Goal: Information Seeking & Learning: Learn about a topic

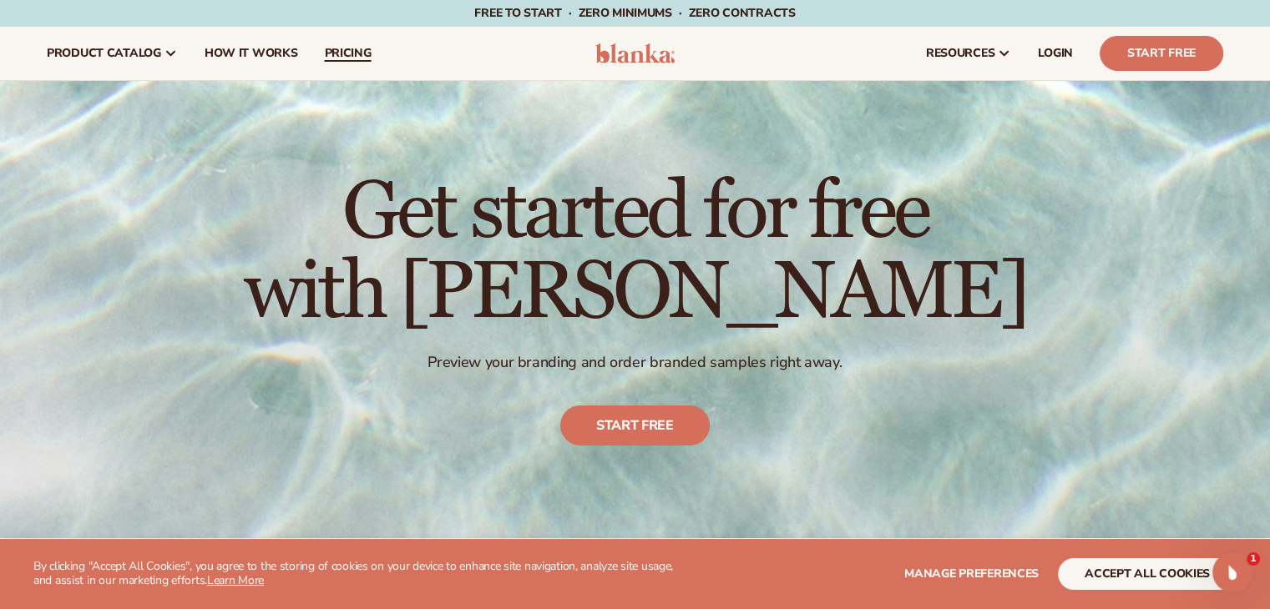
click at [336, 51] on span "pricing" at bounding box center [347, 53] width 47 height 13
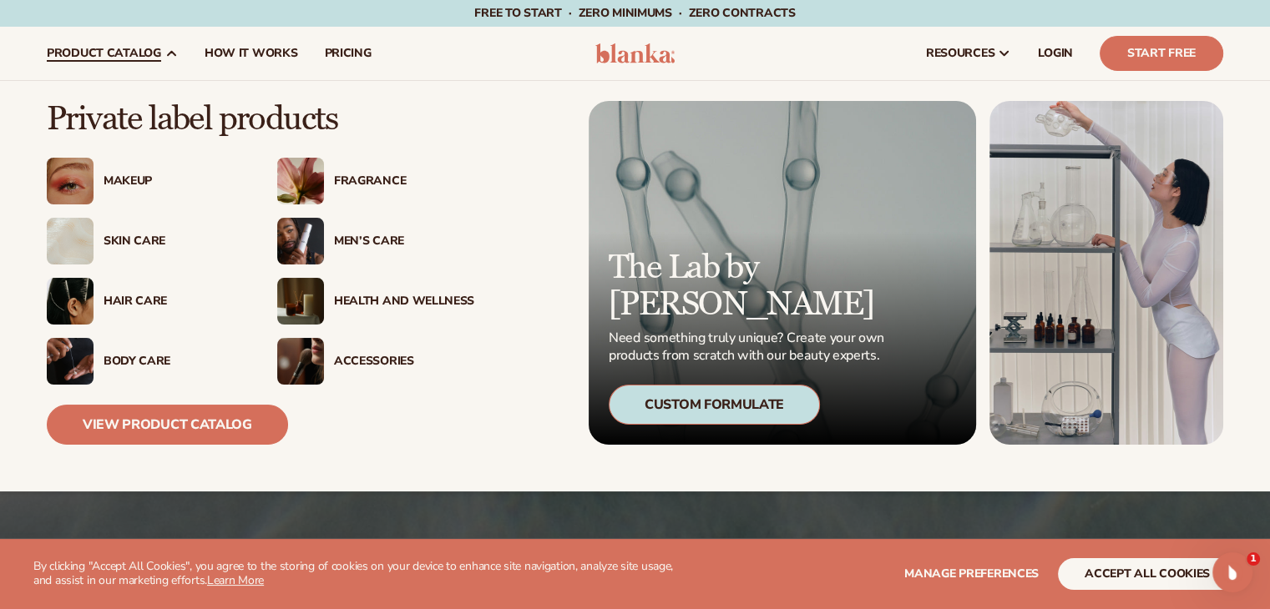
click at [117, 186] on div "Makeup" at bounding box center [173, 181] width 140 height 14
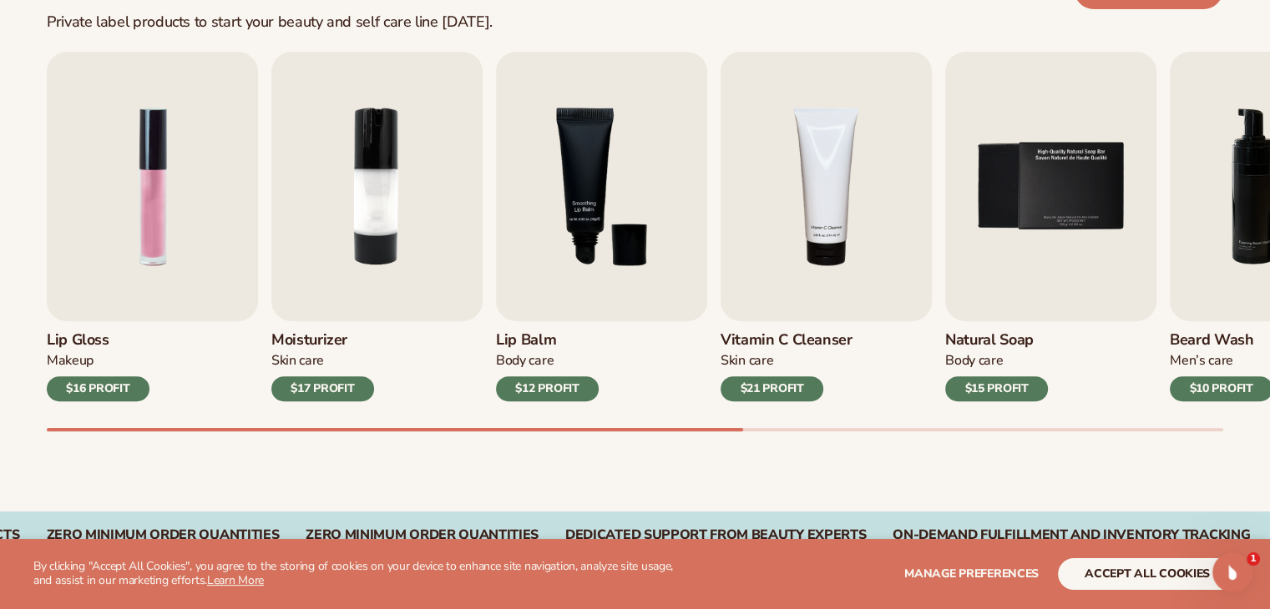
scroll to position [584, 0]
